Goal: Task Accomplishment & Management: Manage account settings

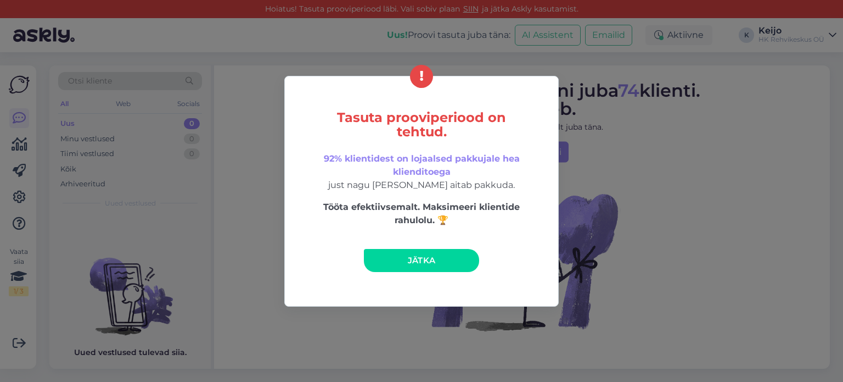
click at [441, 256] on link "Jätka" at bounding box center [421, 260] width 115 height 23
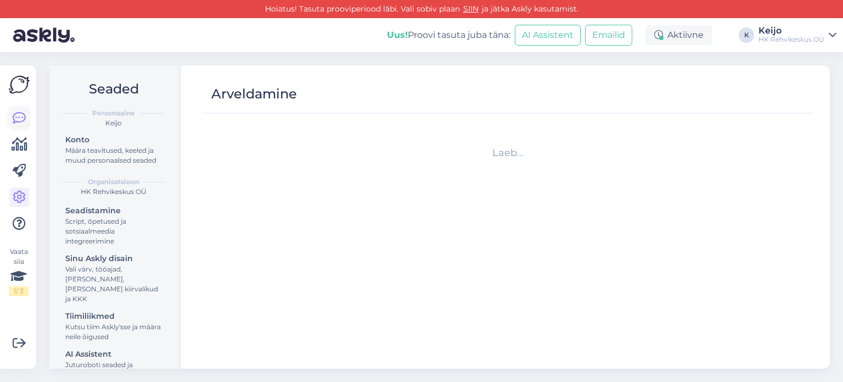
click at [18, 120] on icon at bounding box center [19, 117] width 13 height 13
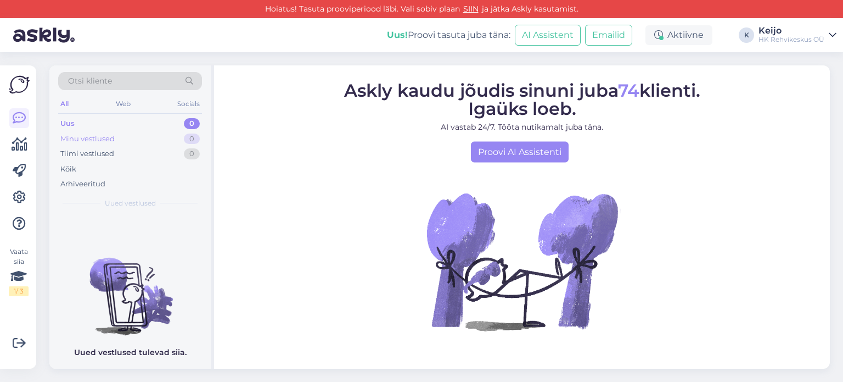
click at [136, 140] on div "Minu vestlused 0" at bounding box center [130, 138] width 144 height 15
